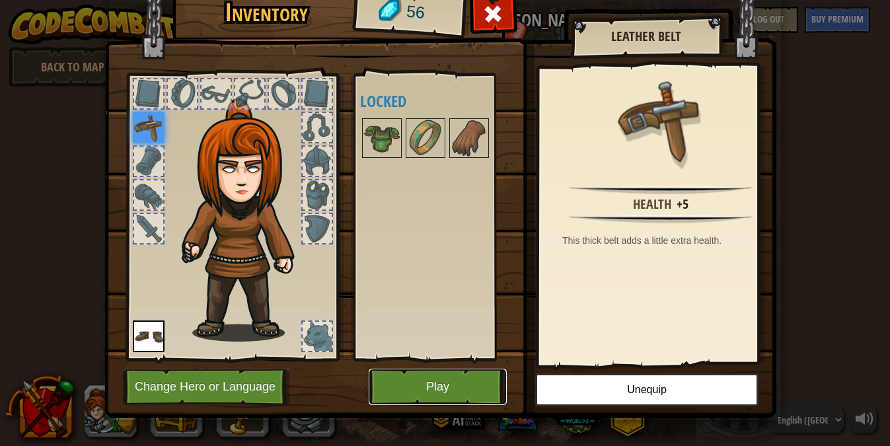
click at [465, 388] on button "Play" at bounding box center [438, 387] width 138 height 36
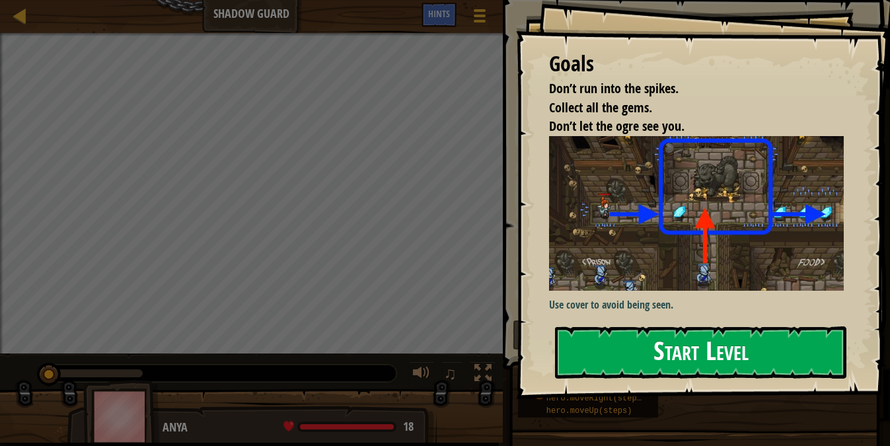
click at [753, 350] on button "Start Level" at bounding box center [700, 352] width 291 height 52
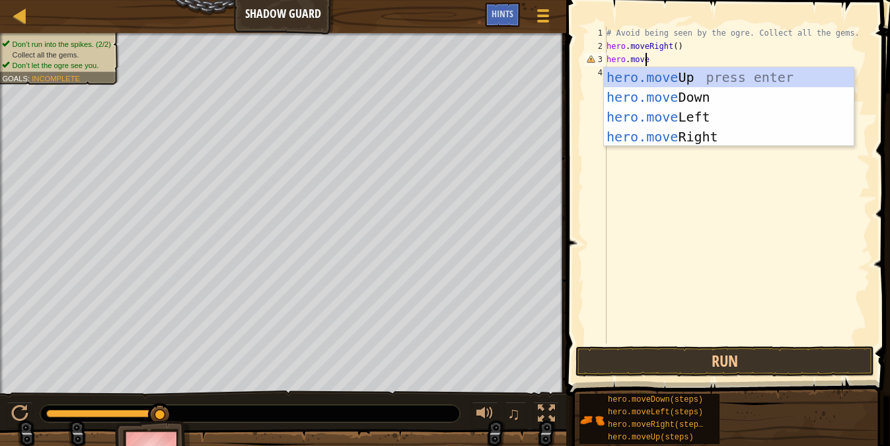
scroll to position [6, 3]
type textarea "hero.moveu"
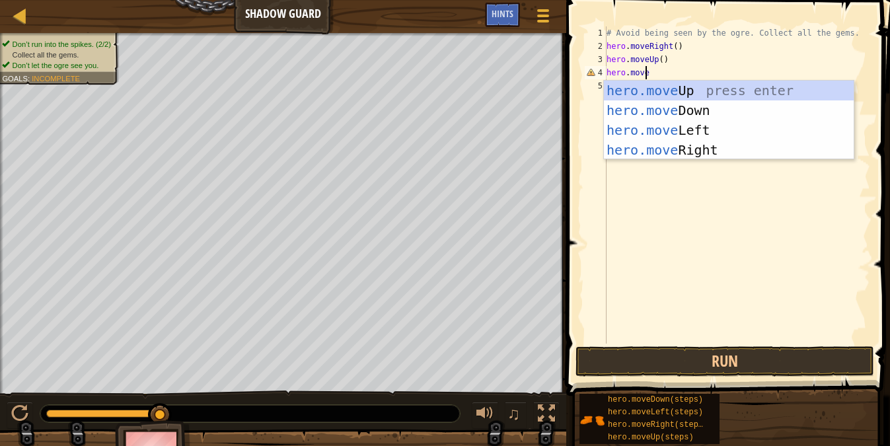
type textarea "hero.mover"
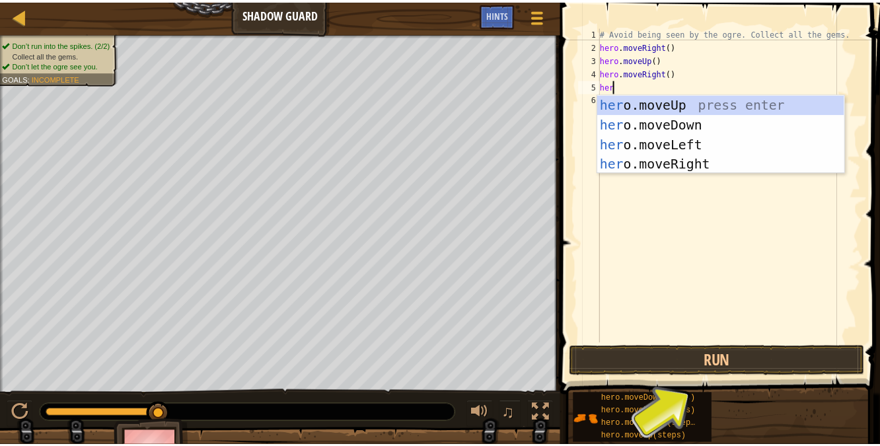
scroll to position [6, 1]
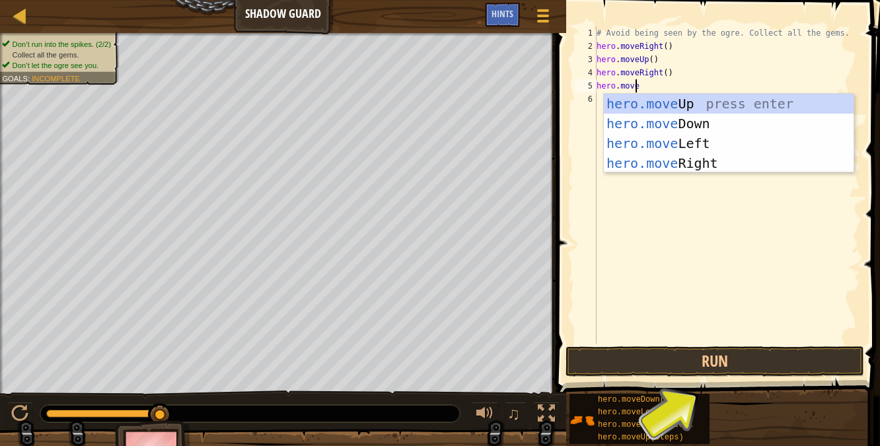
type textarea "hero.moved"
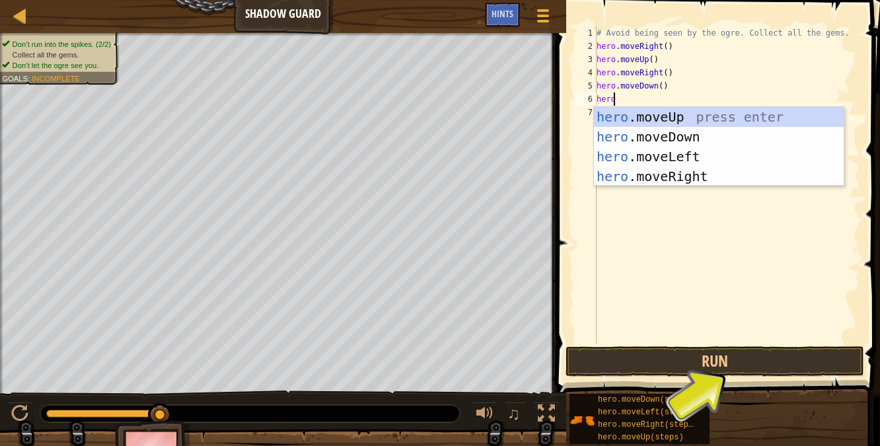
scroll to position [6, 1]
type textarea "hero.mover"
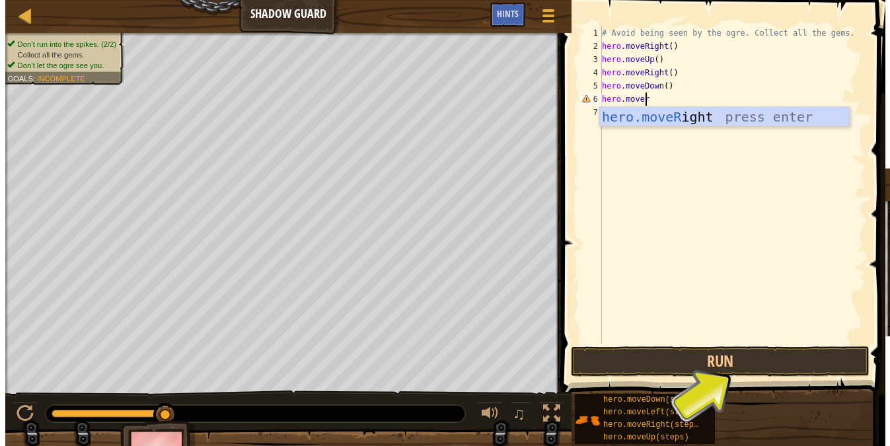
scroll to position [6, 0]
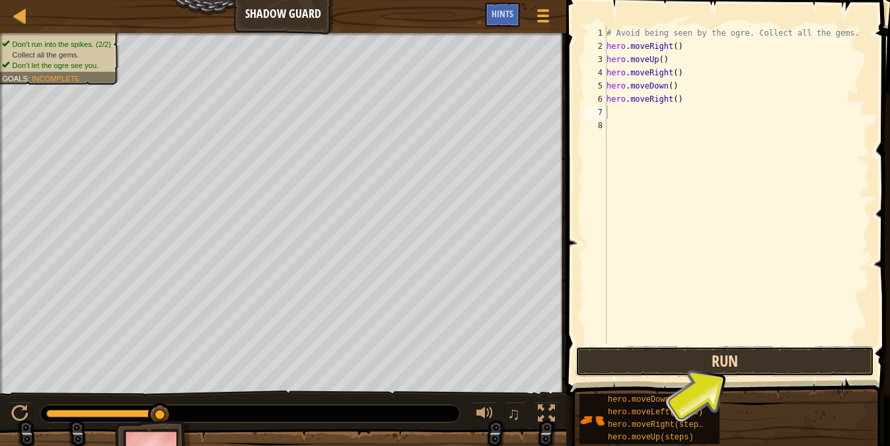
click at [793, 358] on button "Run" at bounding box center [725, 361] width 299 height 30
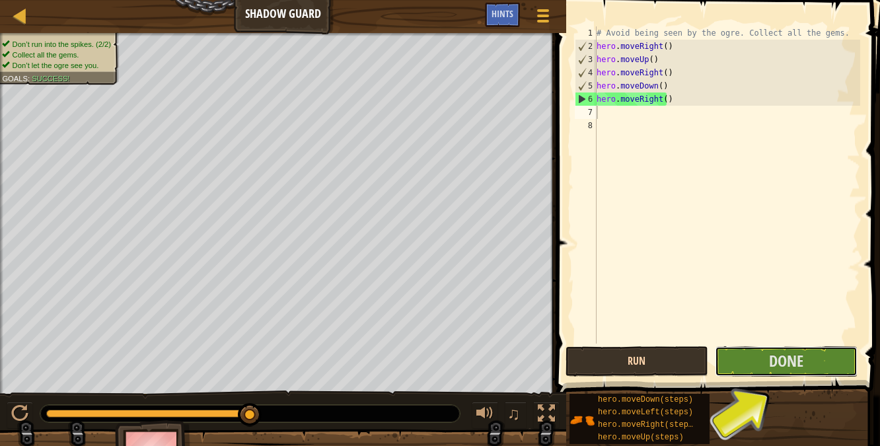
click at [793, 358] on span "Done" at bounding box center [786, 360] width 34 height 21
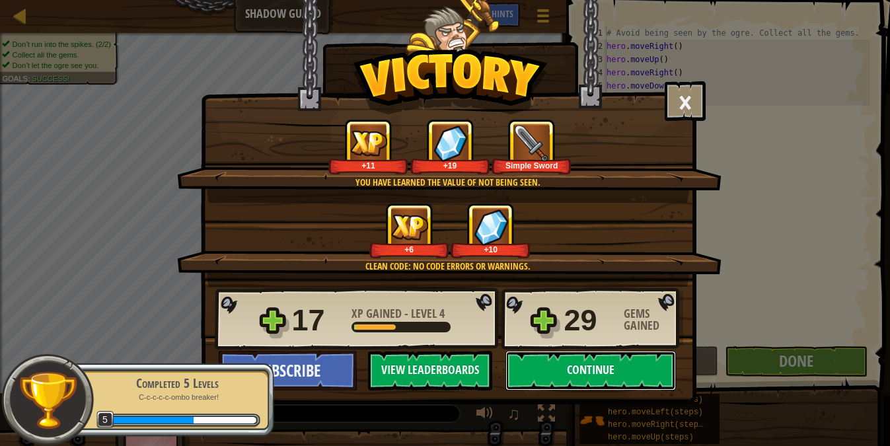
click at [607, 371] on button "Continue" at bounding box center [591, 371] width 170 height 40
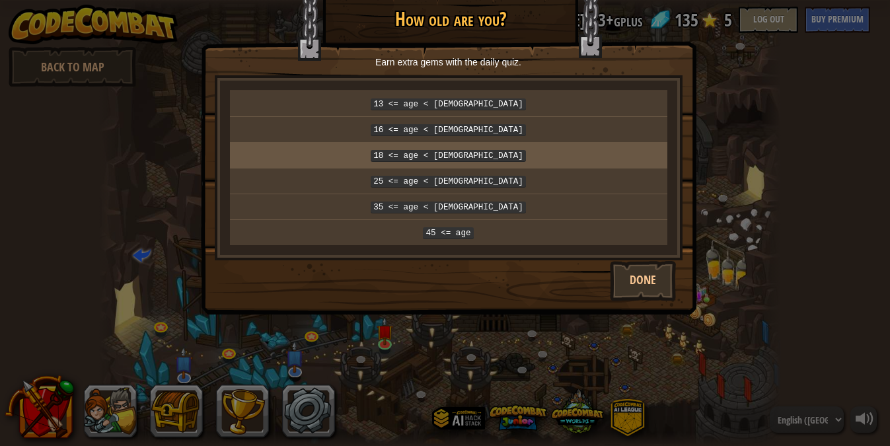
click at [510, 151] on p "18 <= age < [DEMOGRAPHIC_DATA]" at bounding box center [448, 155] width 427 height 15
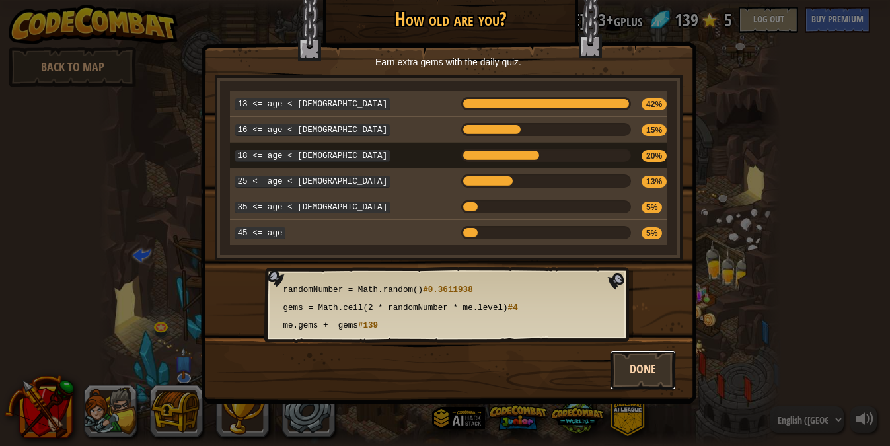
click at [650, 362] on button "Done" at bounding box center [643, 370] width 66 height 40
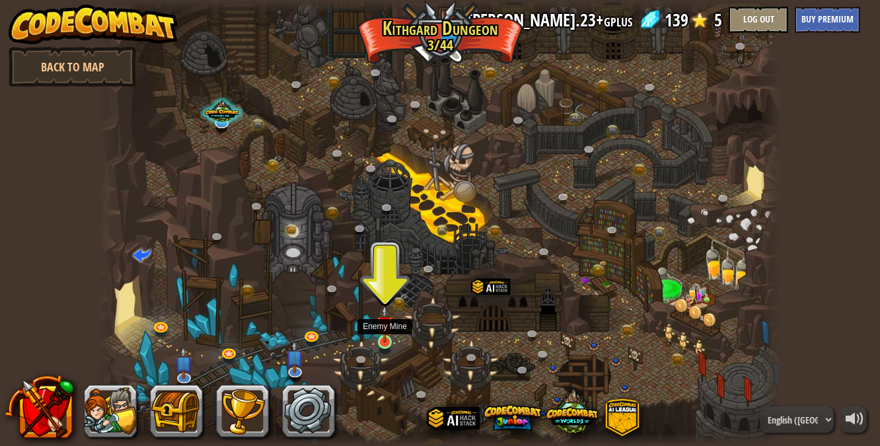
click at [383, 333] on img at bounding box center [385, 324] width 17 height 38
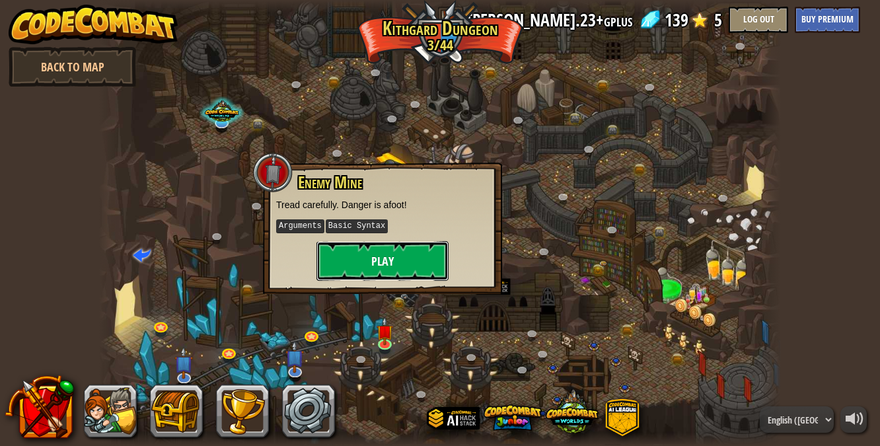
click at [384, 264] on button "Play" at bounding box center [383, 261] width 132 height 40
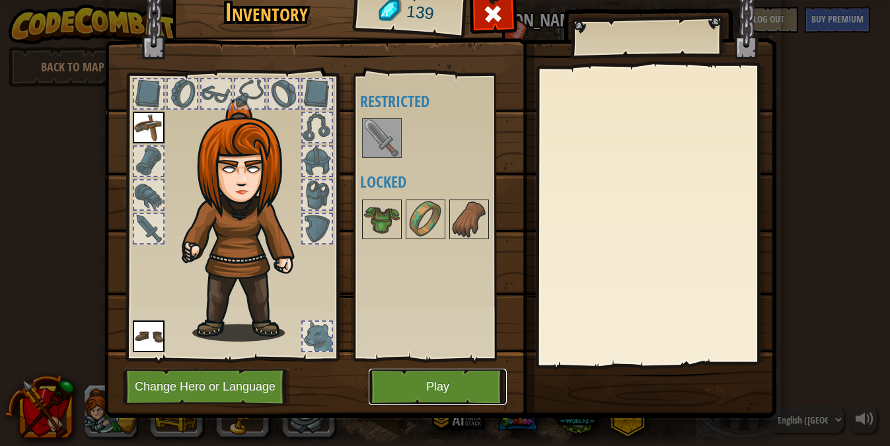
click at [416, 389] on button "Play" at bounding box center [438, 387] width 138 height 36
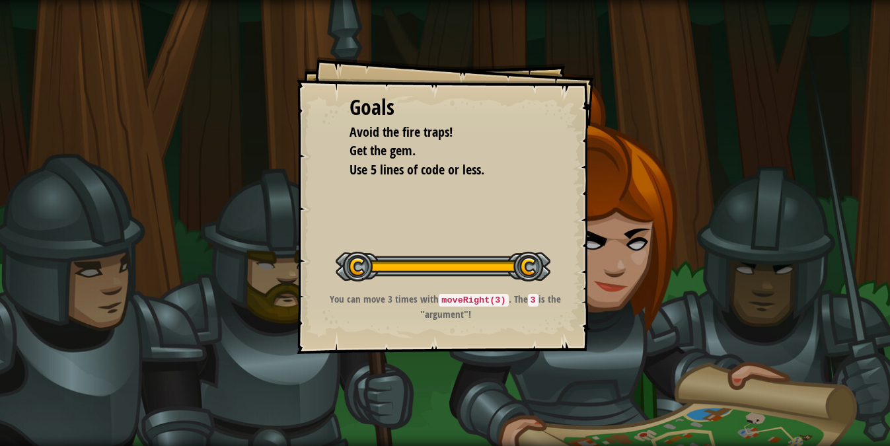
click at [467, 256] on div at bounding box center [443, 267] width 215 height 30
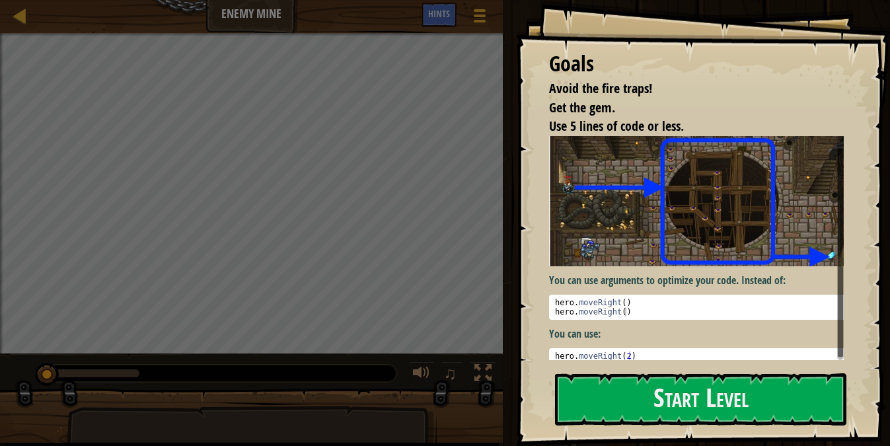
scroll to position [7, 0]
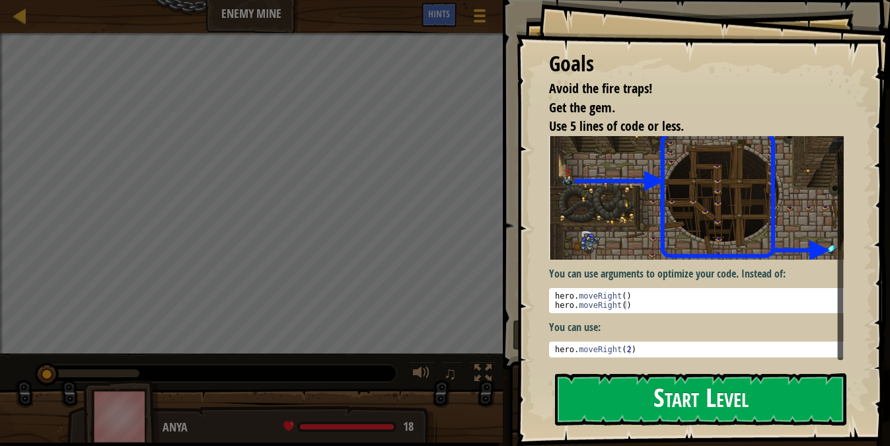
click at [639, 397] on button "Start Level" at bounding box center [700, 399] width 291 height 52
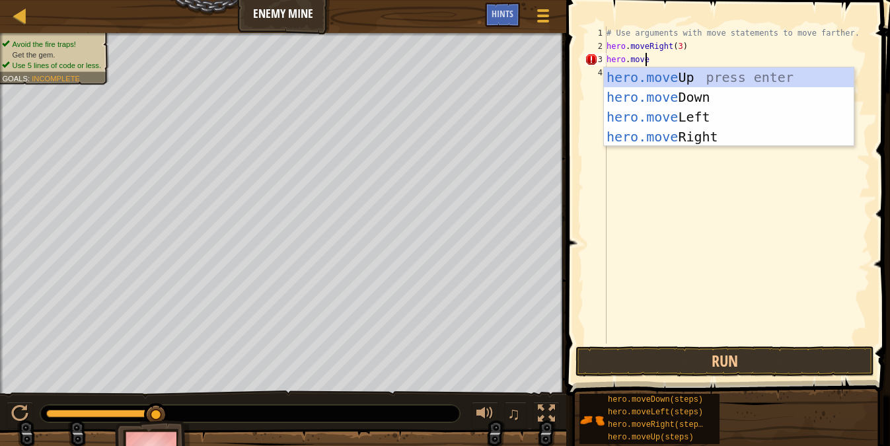
scroll to position [6, 3]
type textarea "hero.moveu"
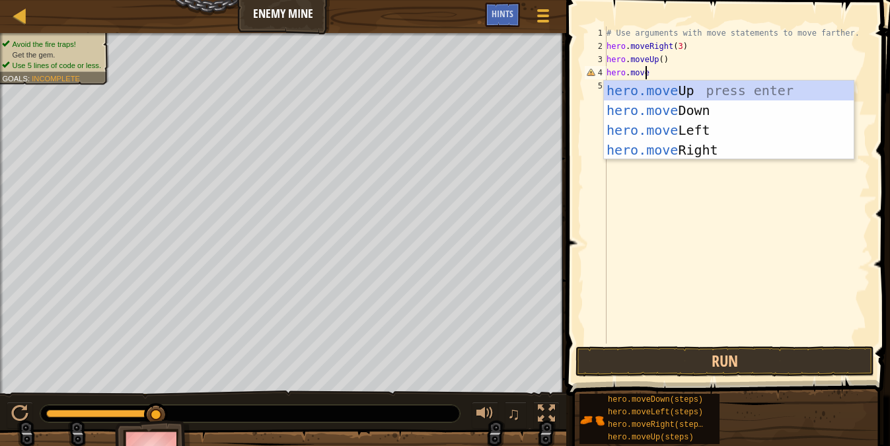
type textarea "hero.mover"
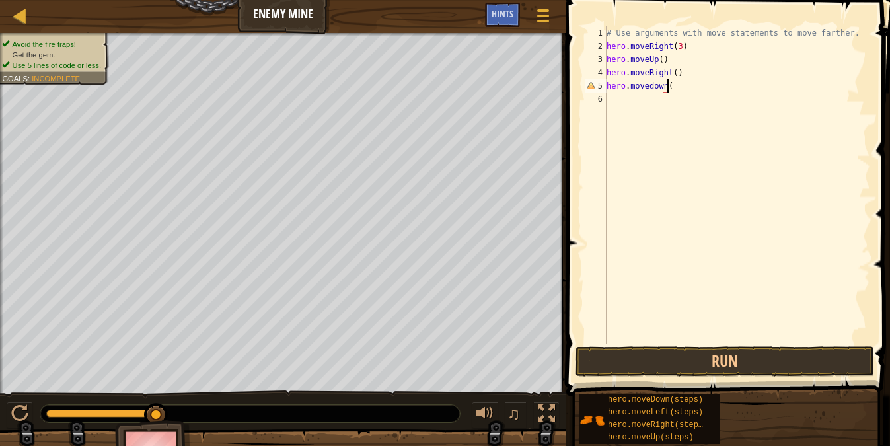
scroll to position [6, 5]
type textarea "hero.movedown(3)"
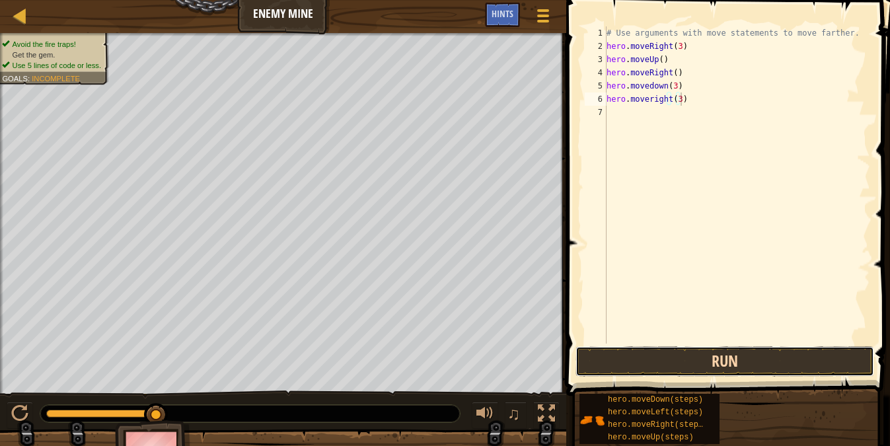
click at [714, 356] on button "Run" at bounding box center [725, 361] width 299 height 30
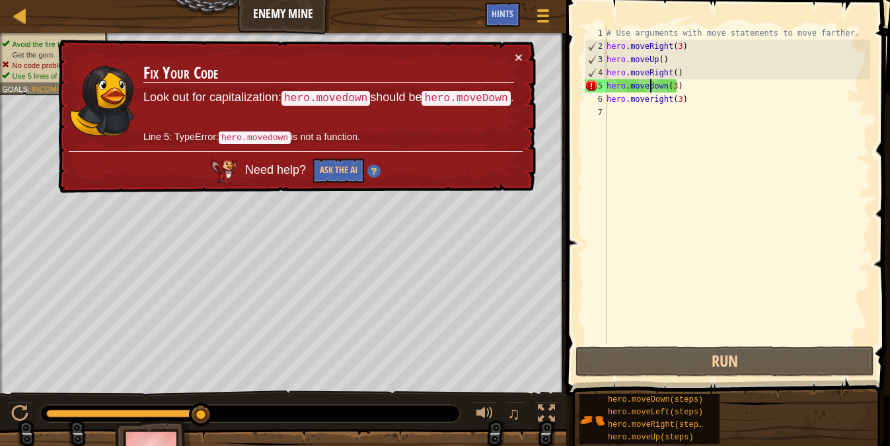
click at [651, 85] on div "# Use arguments with move statements to move farther. hero . moveRight ( 3 ) he…" at bounding box center [737, 198] width 266 height 344
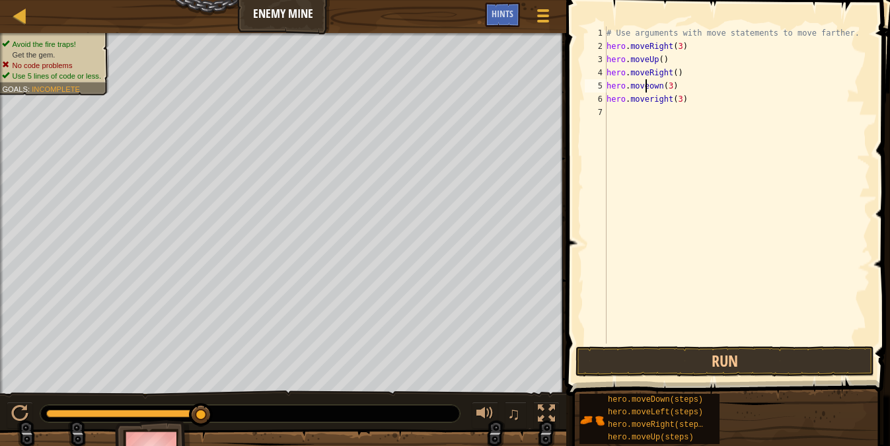
scroll to position [6, 4]
click at [742, 361] on button "Run" at bounding box center [725, 361] width 299 height 30
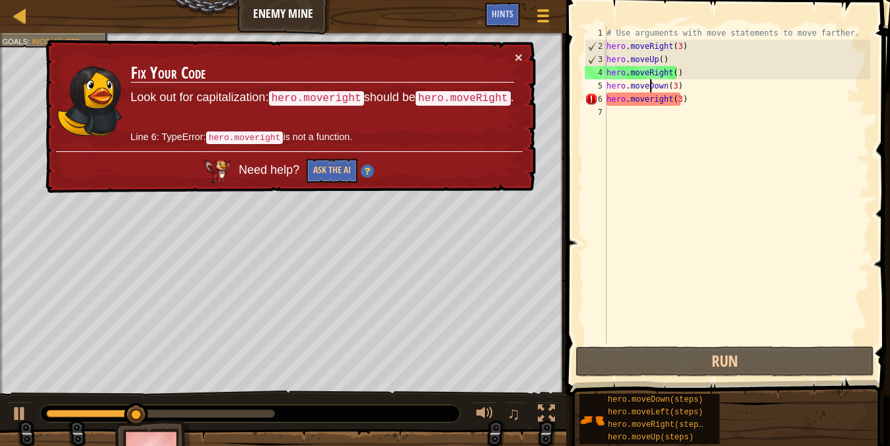
click at [650, 96] on div "# Use arguments with move statements to move farther. hero . moveRight ( 3 ) he…" at bounding box center [737, 198] width 266 height 344
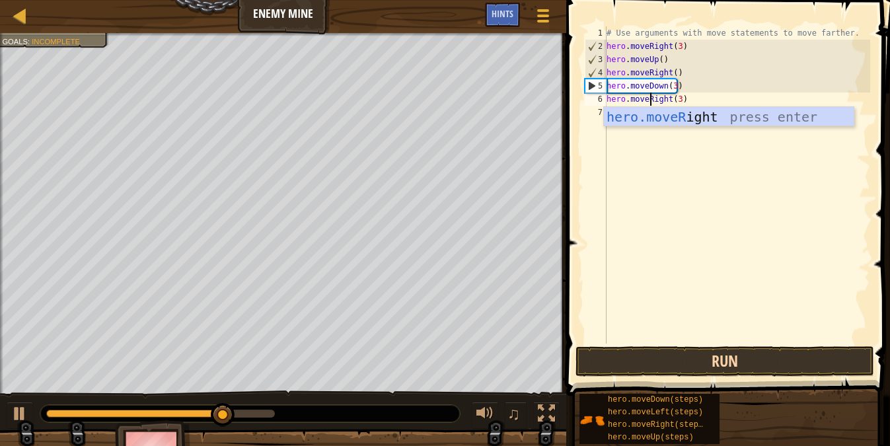
type textarea "hero.moveRight(3)"
click at [737, 361] on button "Run" at bounding box center [725, 361] width 299 height 30
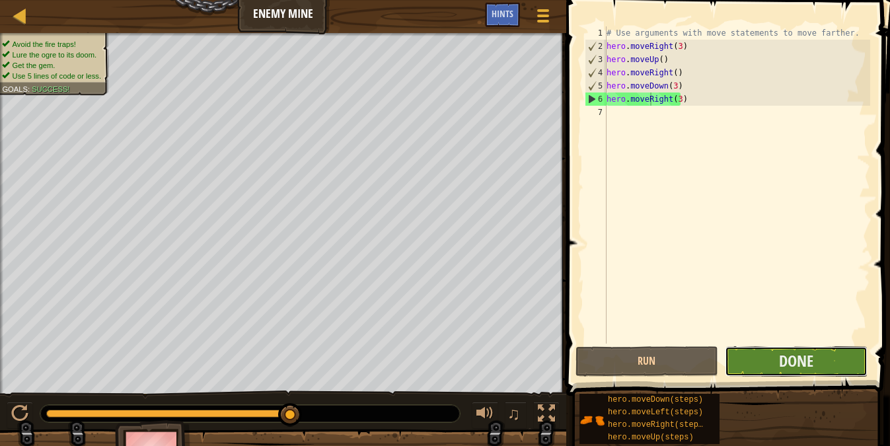
click at [830, 364] on button "Done" at bounding box center [796, 361] width 143 height 30
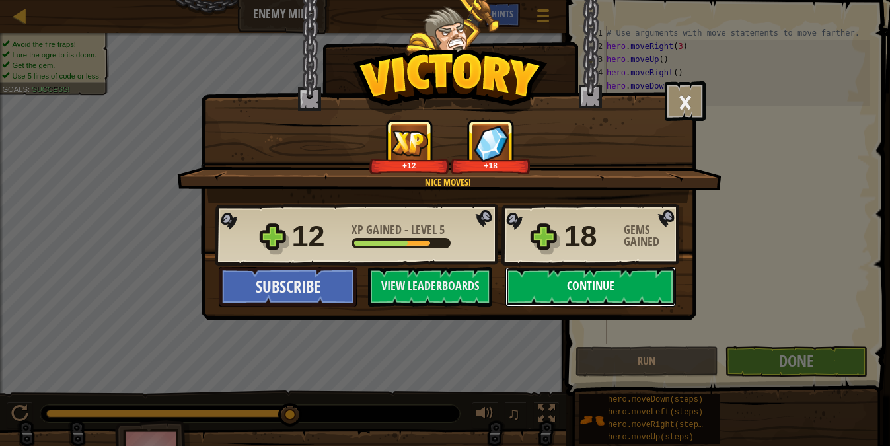
click at [580, 280] on button "Continue" at bounding box center [591, 287] width 170 height 40
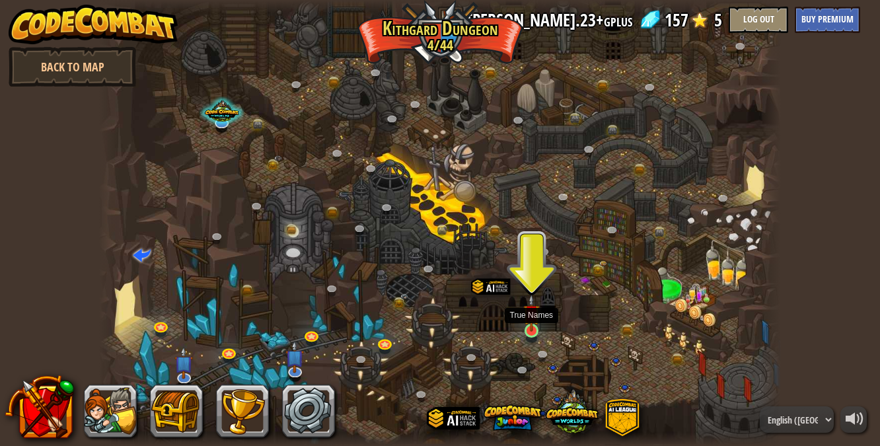
click at [533, 326] on img at bounding box center [531, 313] width 17 height 38
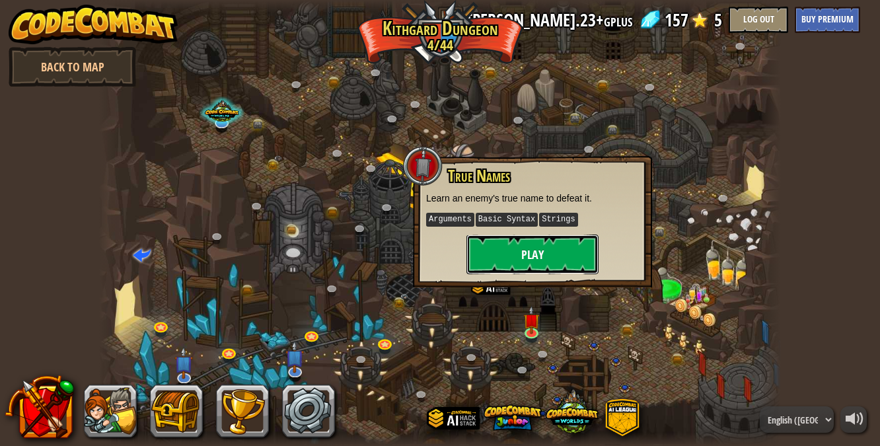
click at [536, 257] on button "Play" at bounding box center [533, 255] width 132 height 40
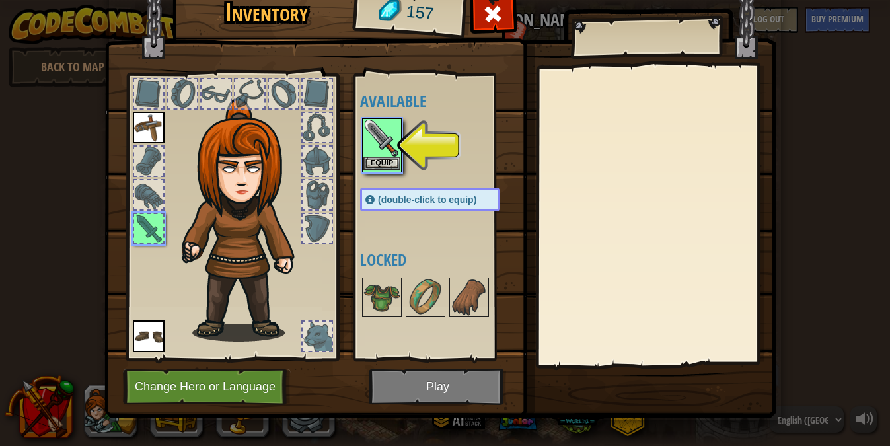
click at [375, 151] on img at bounding box center [381, 138] width 37 height 37
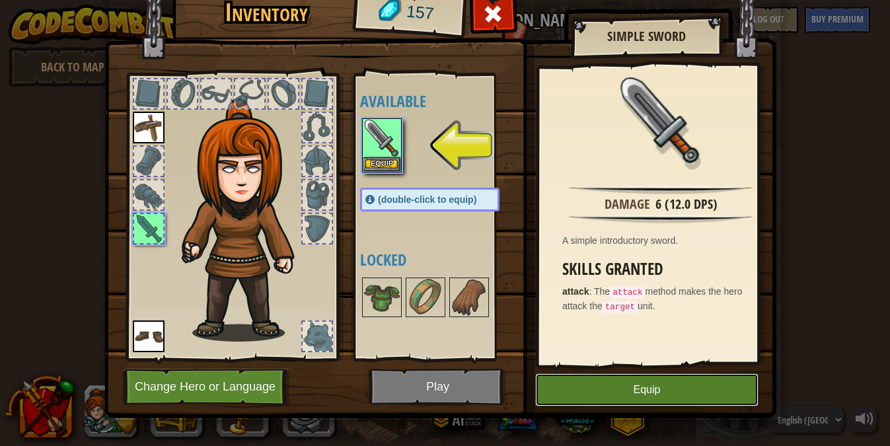
click at [664, 388] on button "Equip" at bounding box center [646, 389] width 223 height 33
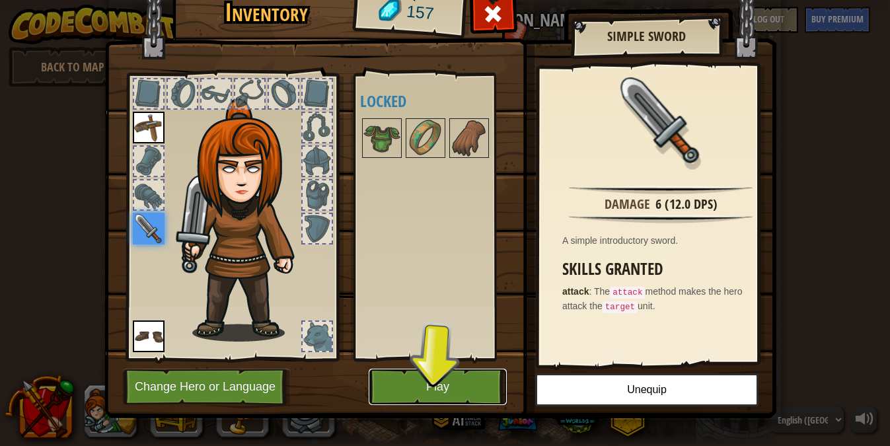
click at [470, 396] on button "Play" at bounding box center [438, 387] width 138 height 36
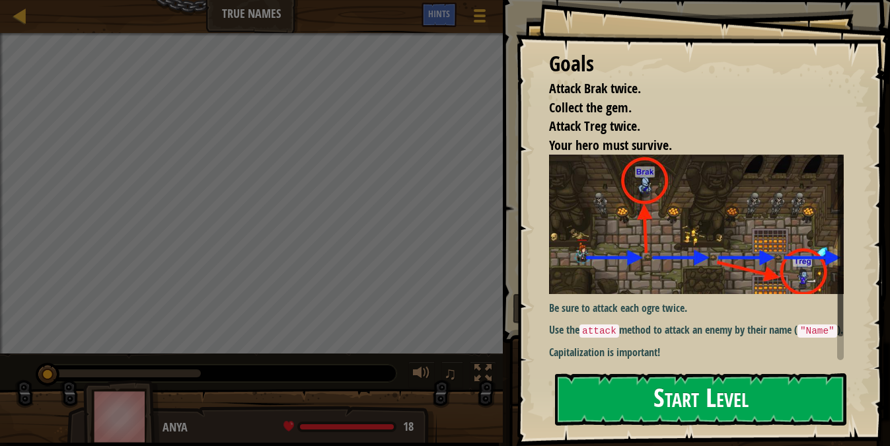
click at [777, 398] on button "Start Level" at bounding box center [700, 399] width 291 height 52
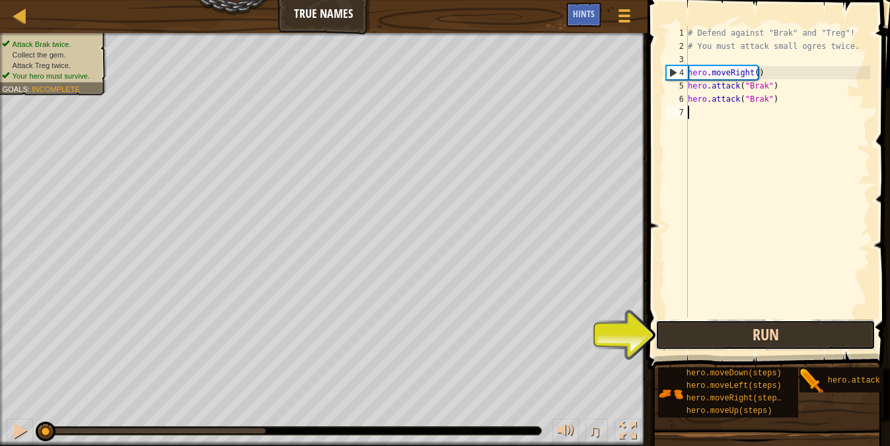
click at [804, 328] on button "Run" at bounding box center [766, 335] width 220 height 30
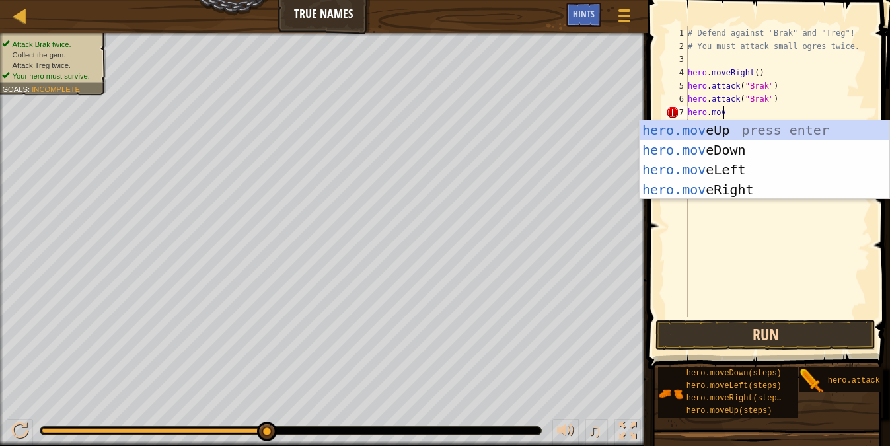
scroll to position [6, 2]
type textarea "hero.mover"
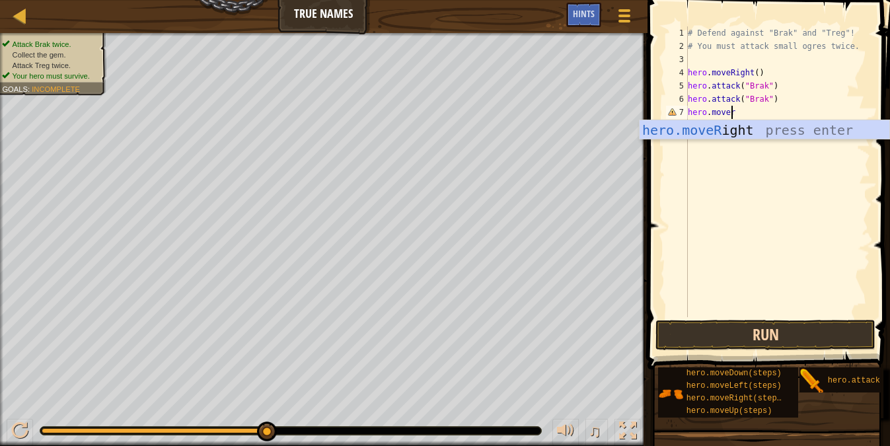
scroll to position [6, 0]
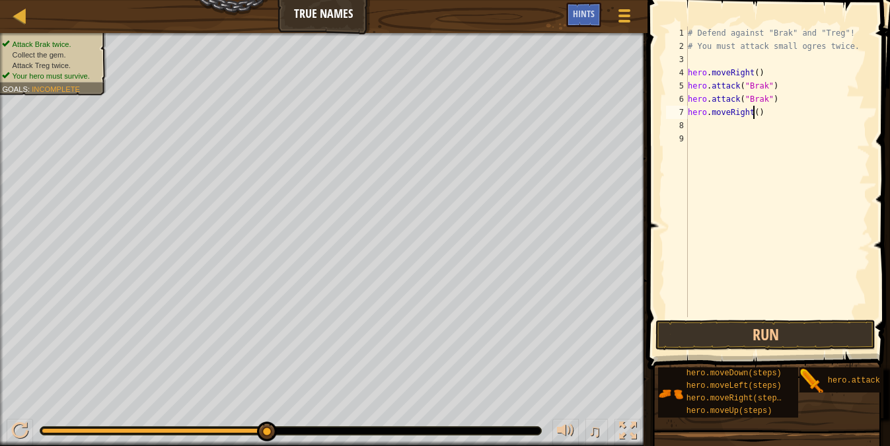
click at [752, 111] on div "# Defend against "Brak" and "Treg"! # You must attack small ogres twice. hero .…" at bounding box center [777, 184] width 185 height 317
type textarea "hero.moveRight(2)"
click at [742, 124] on div "# Defend against "Brak" and "Treg"! # You must attack small ogres twice. hero .…" at bounding box center [777, 184] width 185 height 317
type textarea "hero.attack("Treg")"
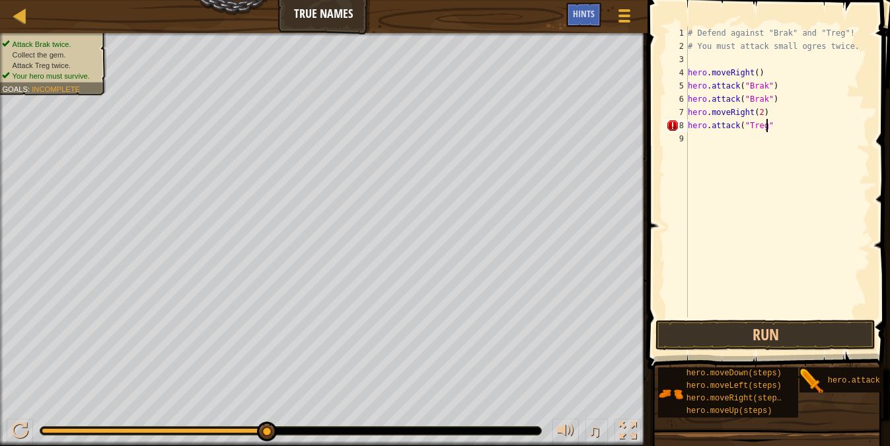
scroll to position [6, 6]
click at [705, 135] on div "# Defend against "Brak" and "Treg"! # You must attack small ogres twice. hero .…" at bounding box center [777, 184] width 185 height 317
type textarea "hero.attack("Treg")"
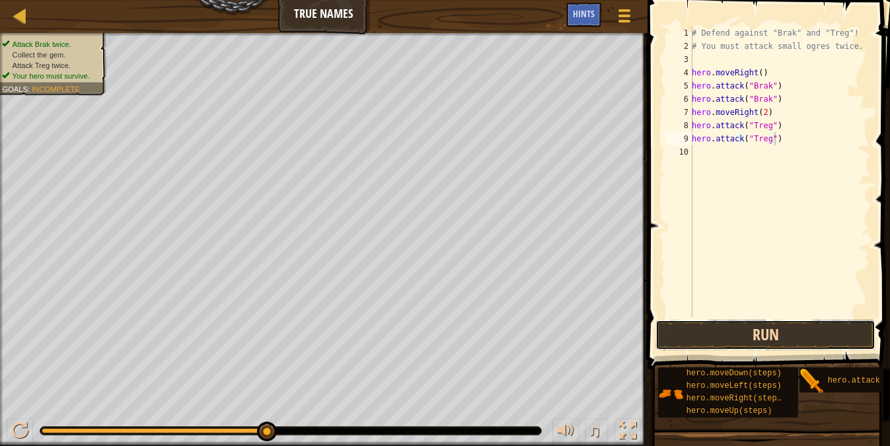
drag, startPoint x: 782, startPoint y: 326, endPoint x: 798, endPoint y: 315, distance: 19.6
click at [784, 324] on button "Run" at bounding box center [766, 335] width 220 height 30
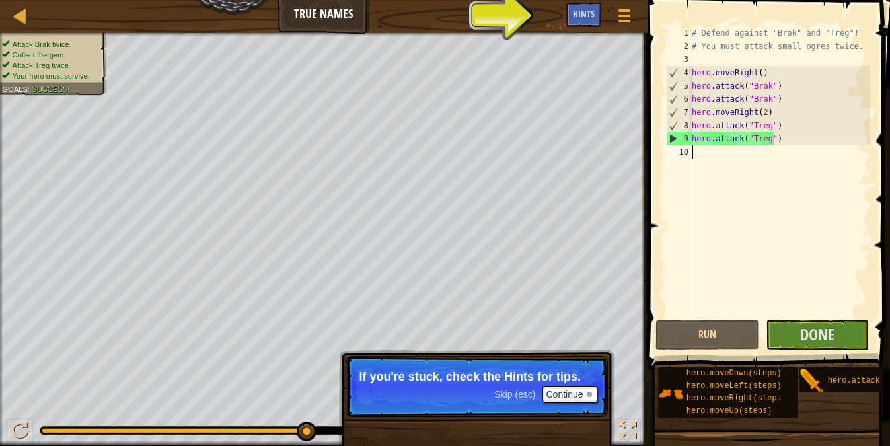
click at [712, 155] on div "# Defend against "Brak" and "Treg"! # You must attack small ogres twice. hero .…" at bounding box center [779, 184] width 181 height 317
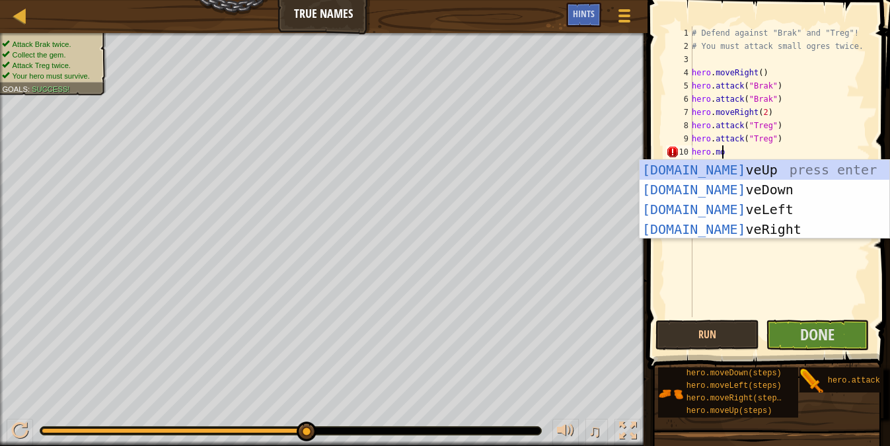
scroll to position [6, 2]
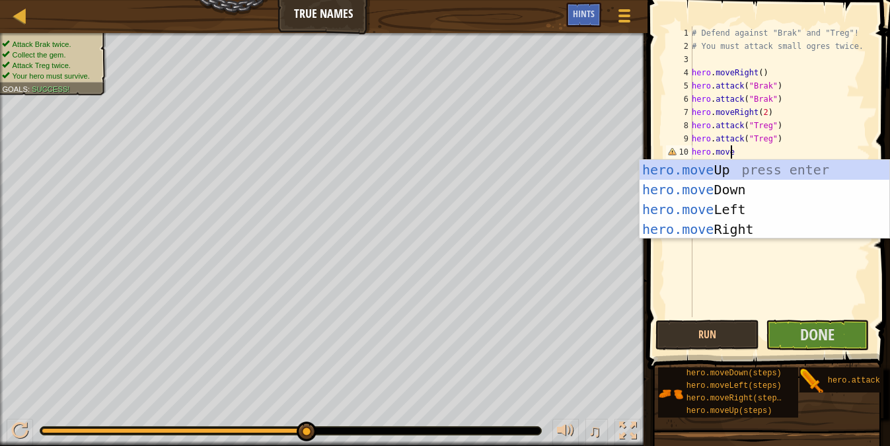
type textarea "hero.mover"
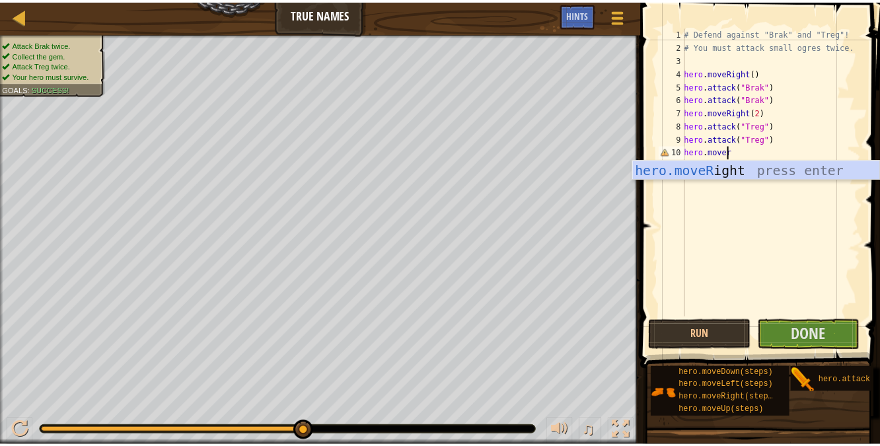
scroll to position [6, 0]
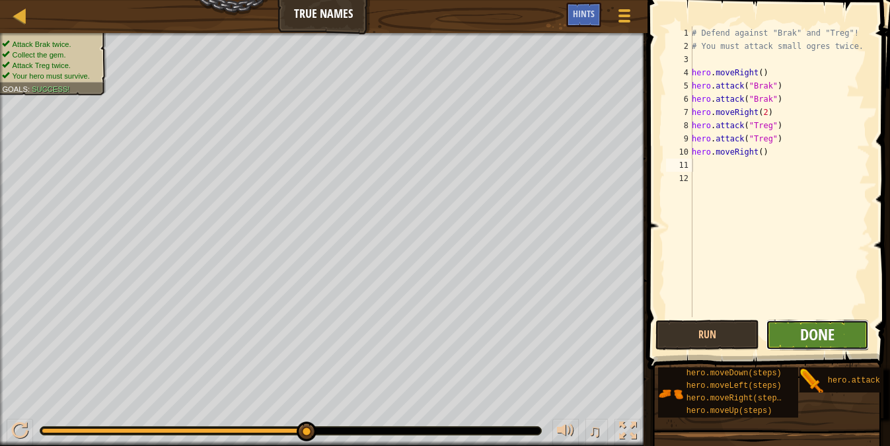
click at [807, 337] on span "Done" at bounding box center [817, 334] width 34 height 21
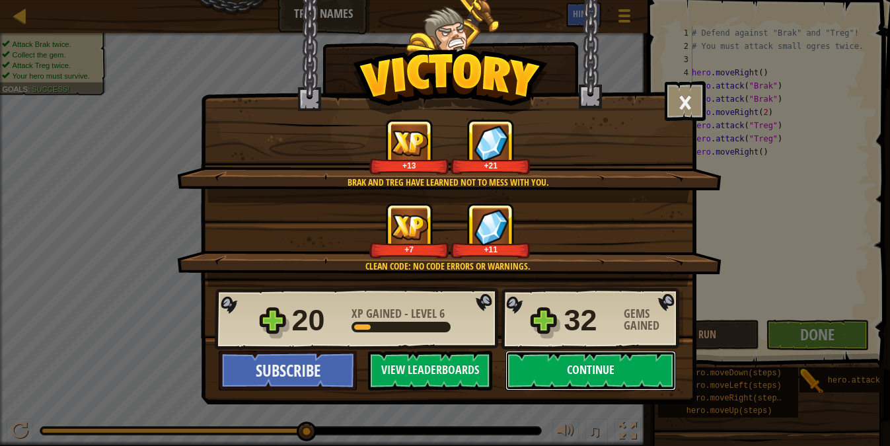
click at [626, 373] on button "Continue" at bounding box center [591, 371] width 170 height 40
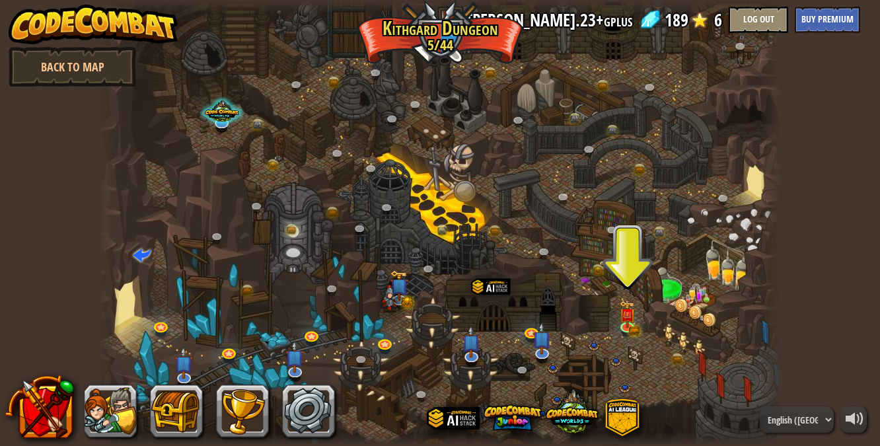
scroll to position [1, 0]
click at [624, 324] on img at bounding box center [627, 307] width 17 height 36
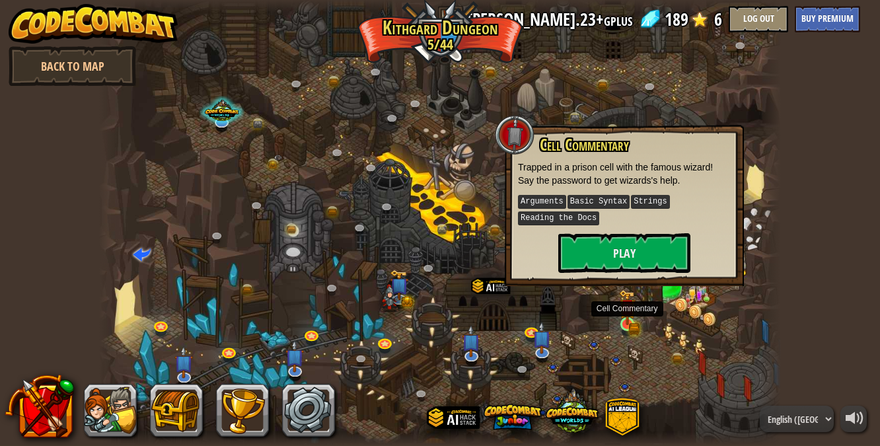
click at [623, 324] on img at bounding box center [627, 307] width 17 height 36
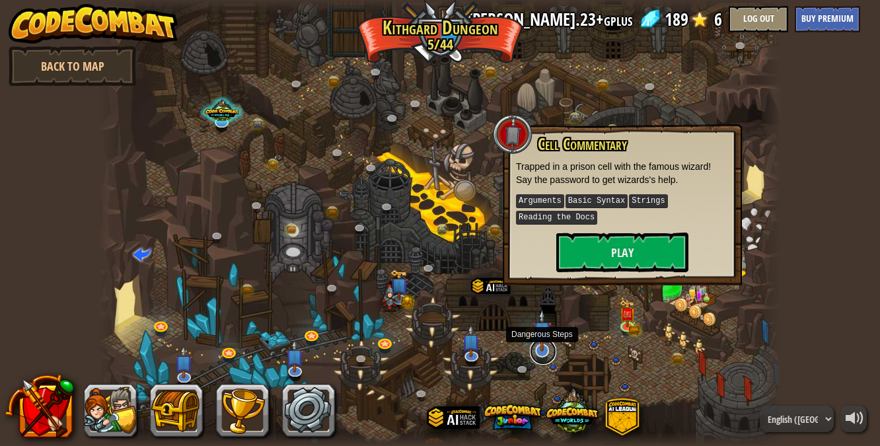
click at [543, 352] on link at bounding box center [543, 351] width 26 height 26
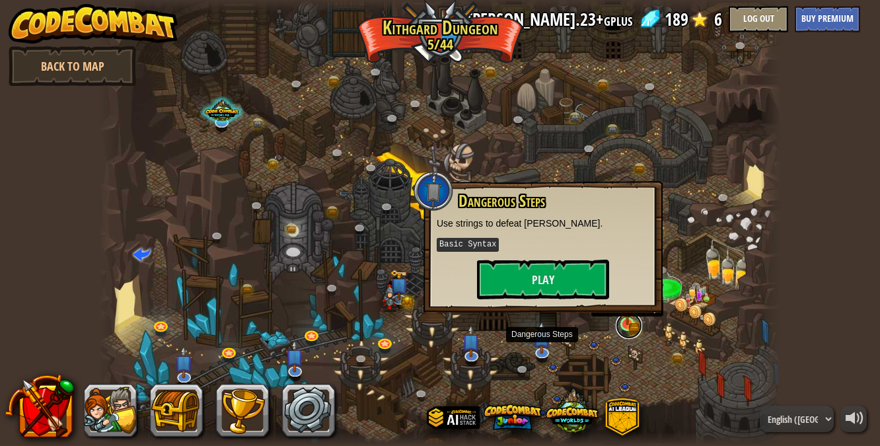
click at [629, 328] on link at bounding box center [629, 326] width 26 height 26
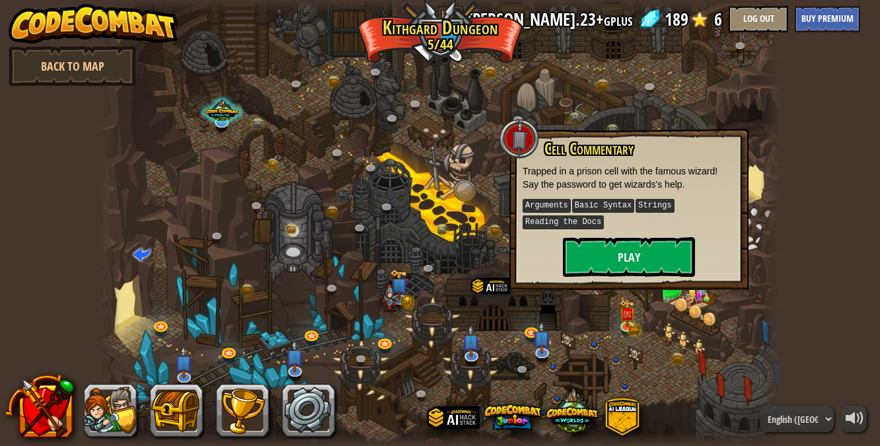
click at [825, 105] on div "powered by Back to Map Twisted Canyon (Locked) Challenge: collect the most gold…" at bounding box center [440, 222] width 880 height 446
click at [482, 190] on div at bounding box center [440, 222] width 683 height 446
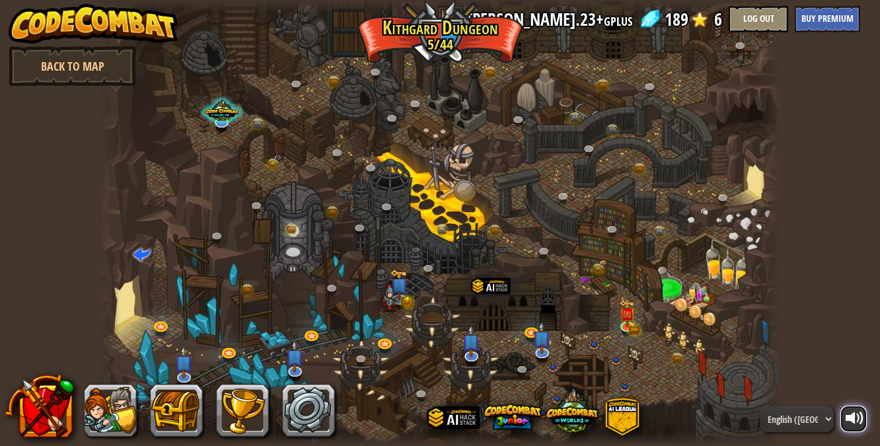
click at [851, 416] on div at bounding box center [855, 418] width 19 height 19
click at [852, 414] on div at bounding box center [855, 418] width 19 height 19
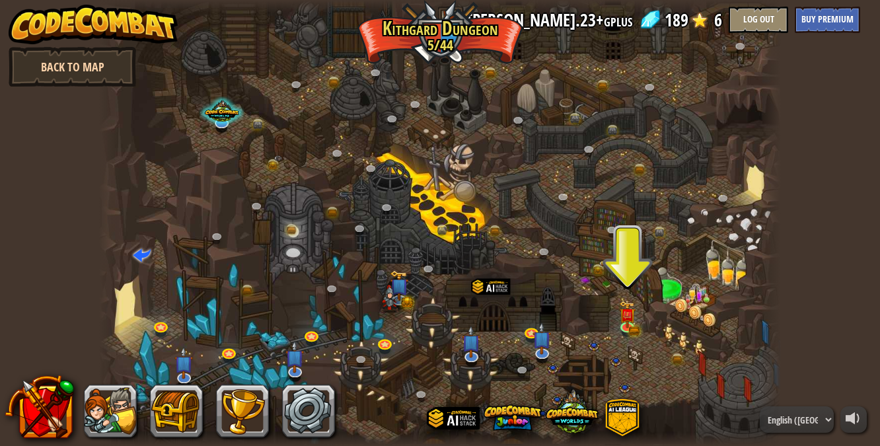
click at [77, 59] on link "Back to Map" at bounding box center [73, 67] width 128 height 40
